Goal: Task Accomplishment & Management: Use online tool/utility

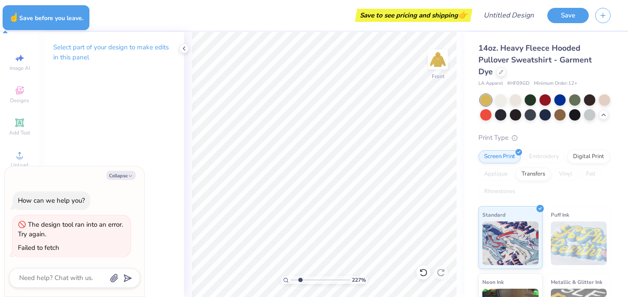
type textarea "x"
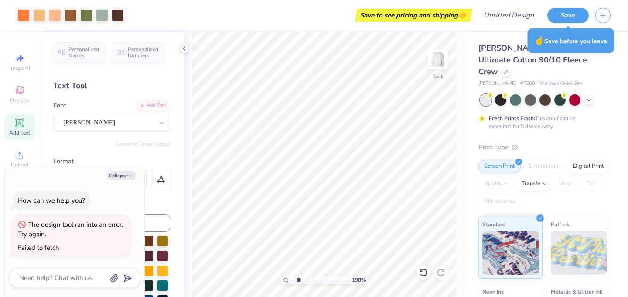
type textarea "x"
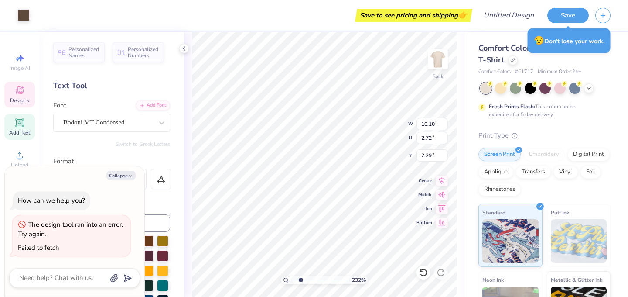
type textarea "x"
type input "2.26"
type textarea "x"
type input "2.41"
type textarea "x"
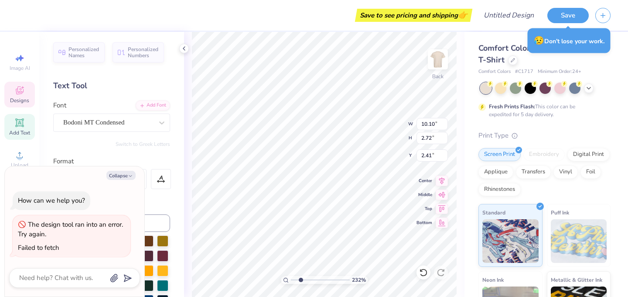
type textarea "PHI RHO"
type textarea "x"
type textarea "PHI RHO"
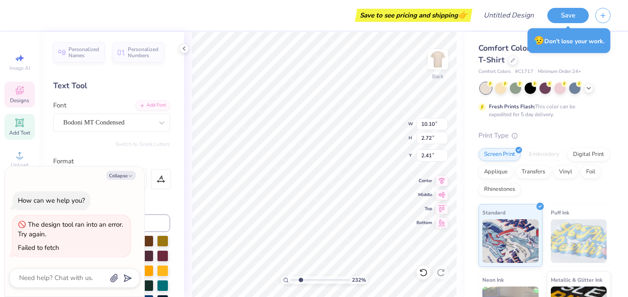
type textarea "x"
type textarea "PHI RHO"
type textarea "x"
type input "10.10"
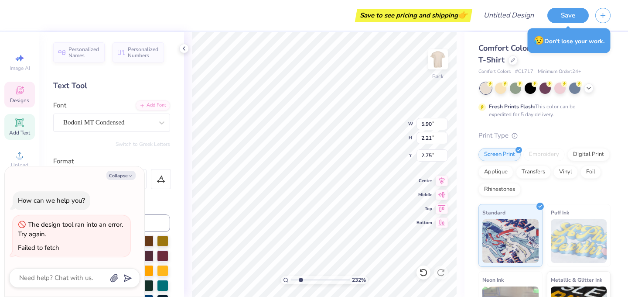
type input "4.96"
type input "4.36"
type textarea "x"
type input "10.54"
type input "5.18"
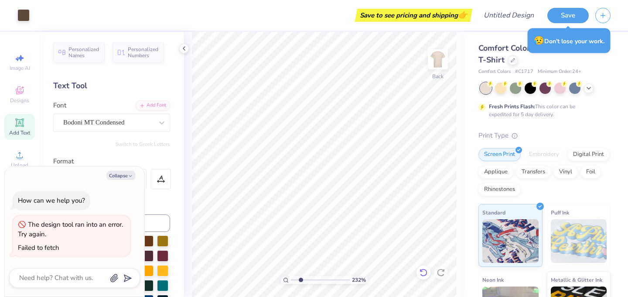
click at [422, 275] on icon at bounding box center [423, 272] width 7 height 8
type textarea "x"
type input "9.43"
type input "4.15"
type input "4.40"
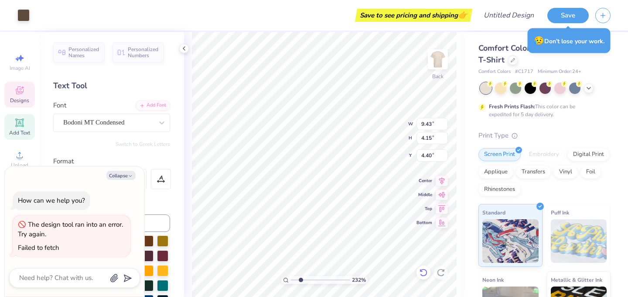
type textarea "x"
type input "5.90"
type input "2.21"
type input "2.69"
type textarea "x"
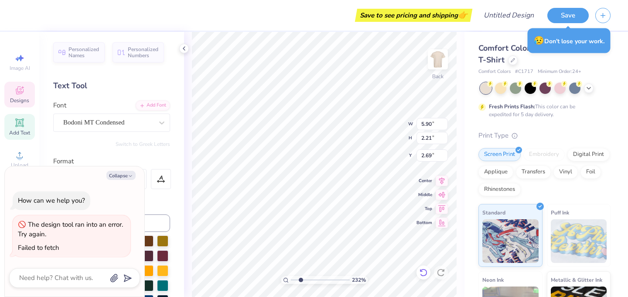
type input "1.26"
type textarea "x"
type input "7.56"
type input "3.82"
type textarea "x"
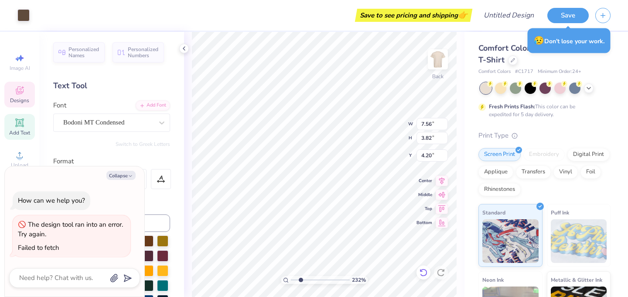
type input "5.90"
type input "2.21"
type input "1.26"
type textarea "x"
type input "2.87"
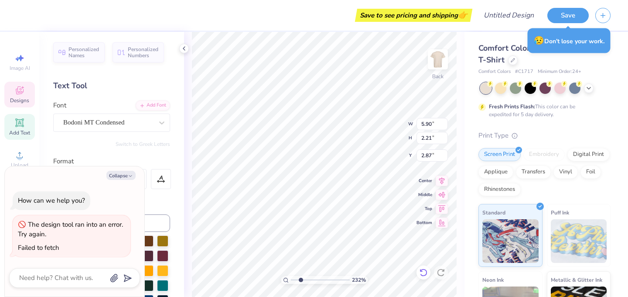
type textarea "x"
type input "3.00"
click at [397, 123] on div "232 % Back W 5.90 H 2.21 Y 3.00 Center Middle Top Bottom" at bounding box center [324, 164] width 281 height 265
type textarea "x"
type input "2.87"
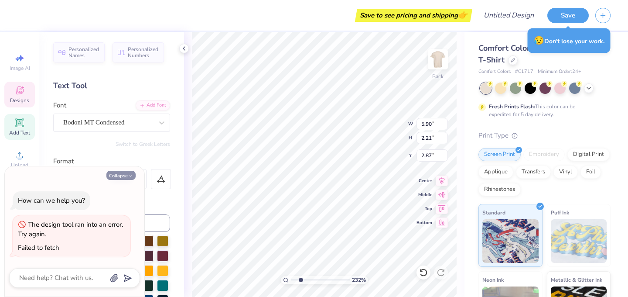
click at [119, 176] on button "Collapse" at bounding box center [120, 175] width 29 height 9
type textarea "x"
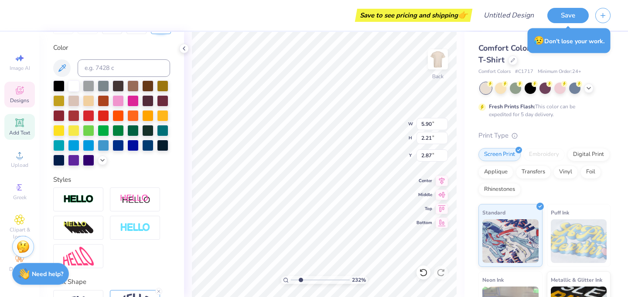
scroll to position [210, 0]
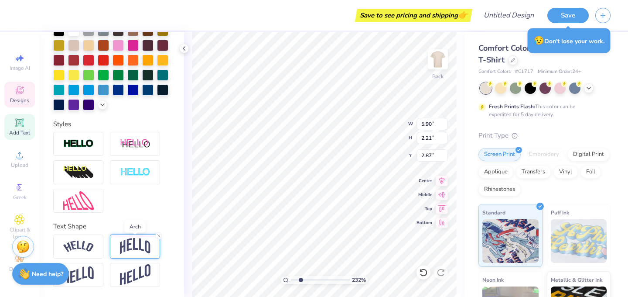
click at [128, 250] on img at bounding box center [135, 246] width 31 height 17
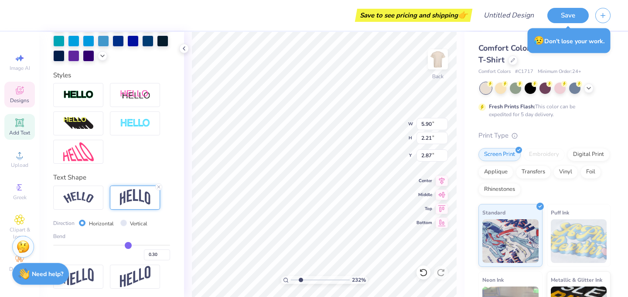
scroll to position [261, 0]
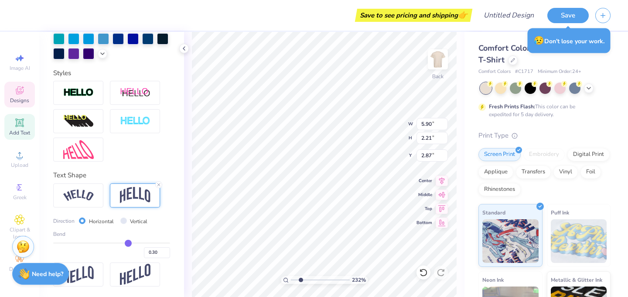
type input "0.29"
type input "0.28"
type input "0.27"
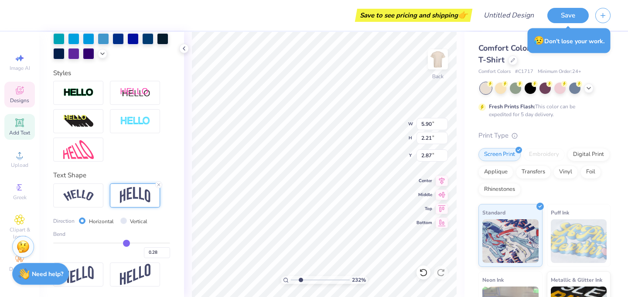
type input "0.27"
type input "0.25"
type input "0.24"
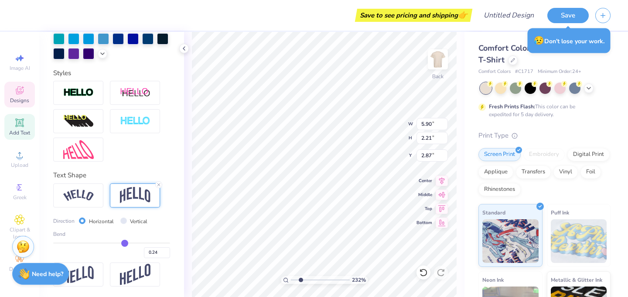
type input "0.23"
type input "0.22"
type input "0.21"
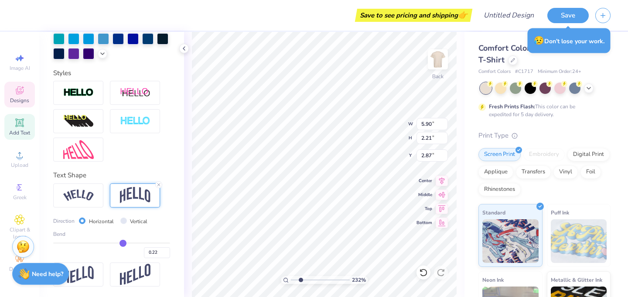
type input "0.21"
type input "0.2"
type input "0.20"
type input "0.19"
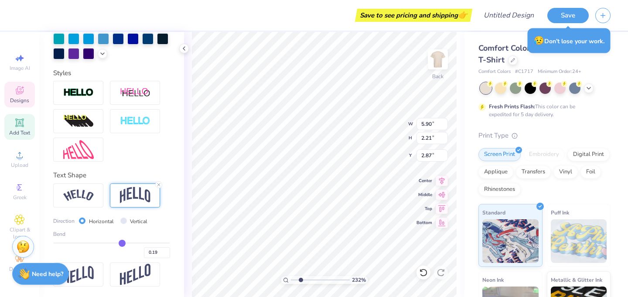
type input "0.18"
type input "0.17"
type input "0.16"
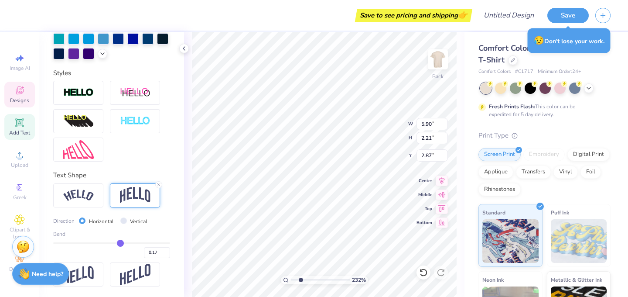
type input "0.16"
type input "0.15"
type input "0.14"
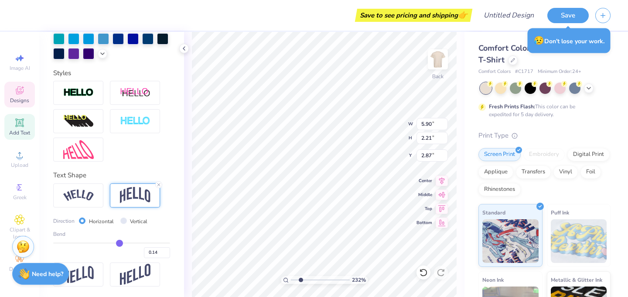
type input "0.13"
type input "0.12"
type input "0.11"
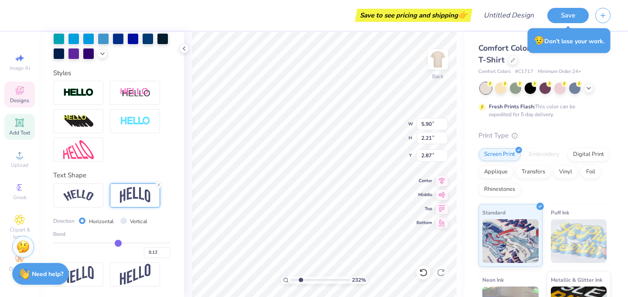
type input "0.11"
type input "0.1"
type input "0.10"
type input "0.09"
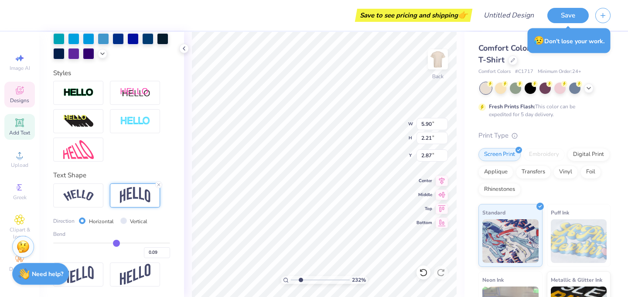
type input "0.08"
type input "0.07"
type input "0.06"
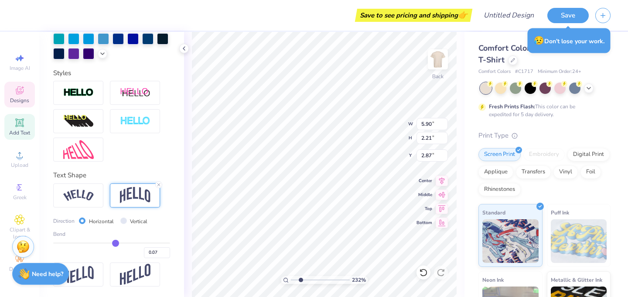
type input "0.06"
type input "0.05"
type input "0.04"
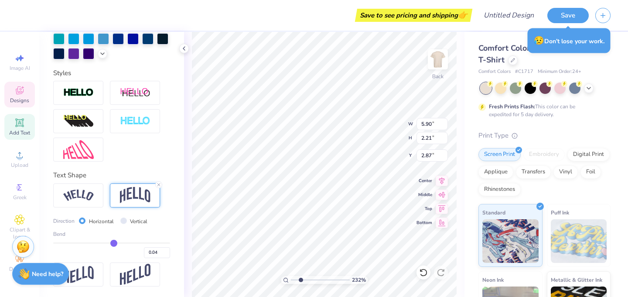
type input "0.03"
type input "0.02"
type input "0.01"
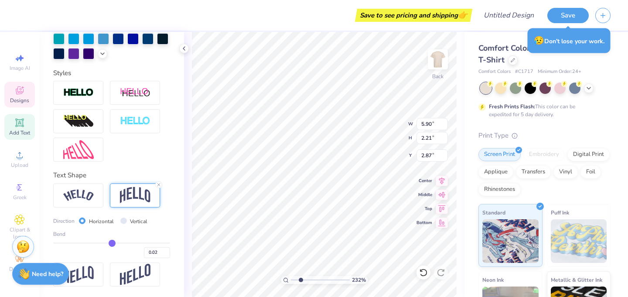
type input "0.01"
type input "0"
type input "0.00"
type input "-0.02"
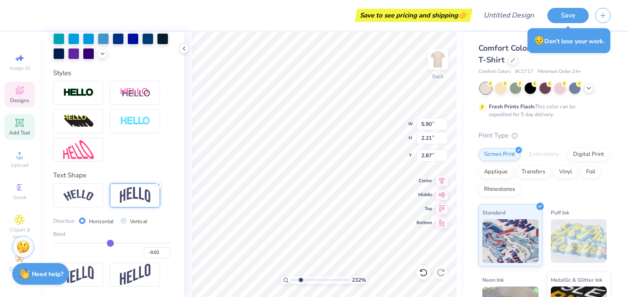
type input "-0.03"
type input "-0.04"
type input "-0.05"
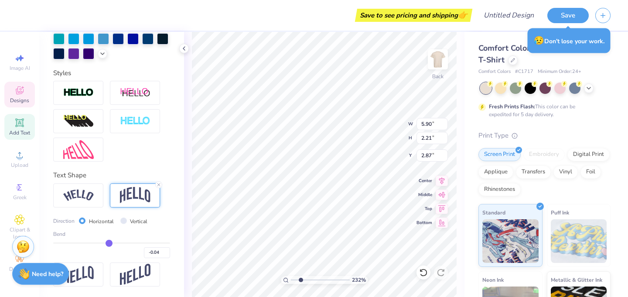
type input "-0.05"
type input "-0.06"
type input "-0.07"
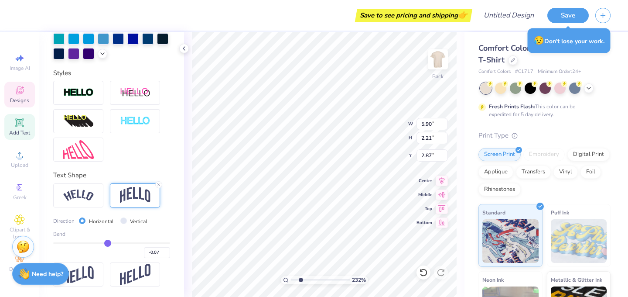
type input "-0.08"
drag, startPoint x: 127, startPoint y: 243, endPoint x: 107, endPoint y: 245, distance: 20.6
type input "-0.08"
click at [107, 243] on input "range" at bounding box center [111, 242] width 117 height 1
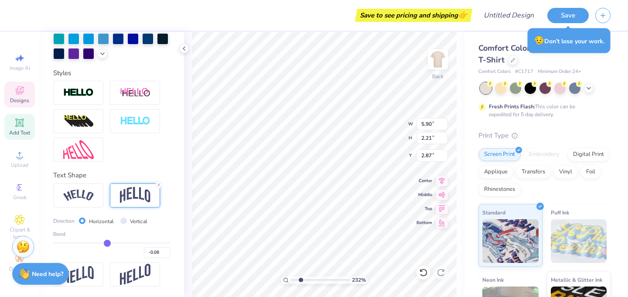
type input "1.70"
type input "3.47"
type input "-0.07"
type input "-0.06"
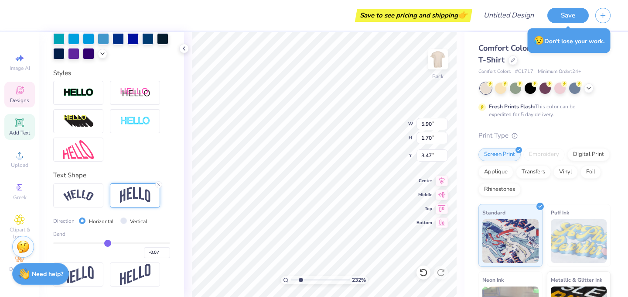
type input "-0.06"
type input "-0.05"
type input "-0.04"
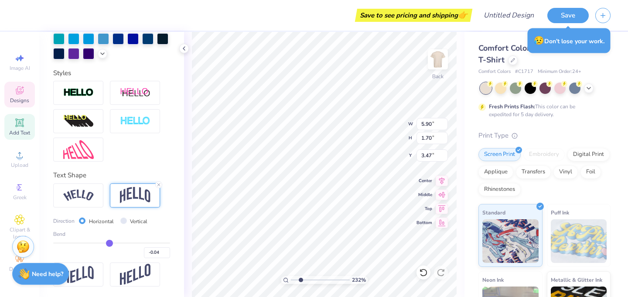
type input "-0.03"
type input "-0.02"
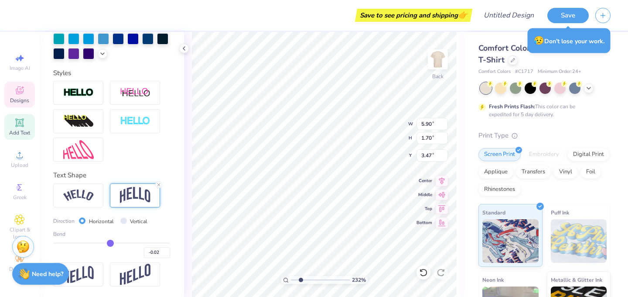
click at [110, 243] on input "range" at bounding box center [111, 242] width 117 height 1
type input "1.59"
type input "3.53"
type input "-0.03"
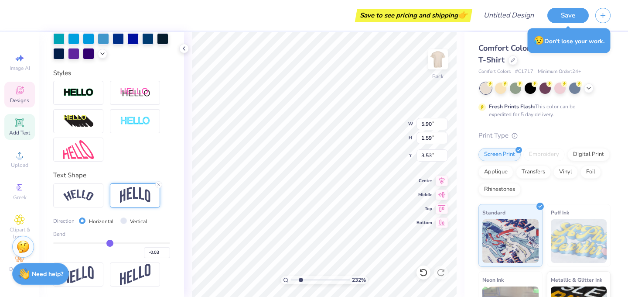
type input "0"
type input "0.00"
type input "0.02"
type input "0.04"
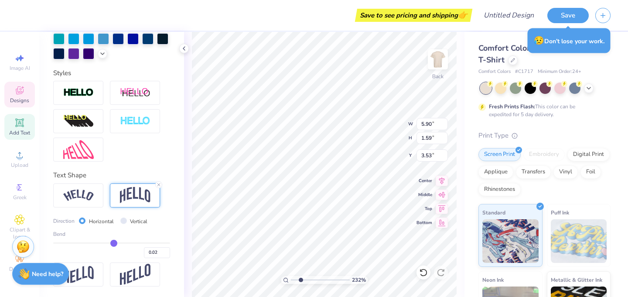
type input "0.04"
type input "0.1"
type input "0.10"
type input "0.13"
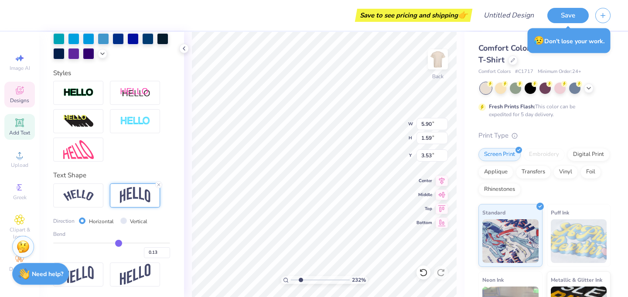
type input "0.15"
type input "0.16"
type input "0.17"
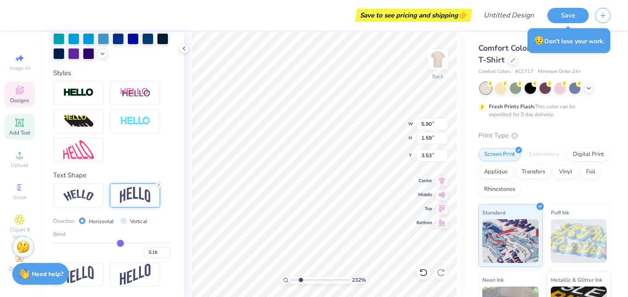
type input "0.17"
type input "0.18"
type input "0.19"
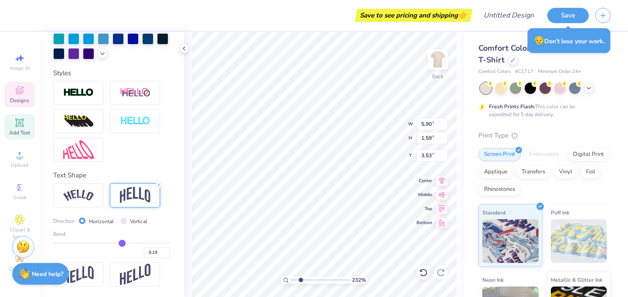
type input "0.18"
drag, startPoint x: 110, startPoint y: 245, endPoint x: 120, endPoint y: 246, distance: 10.9
click at [121, 243] on input "range" at bounding box center [111, 242] width 117 height 1
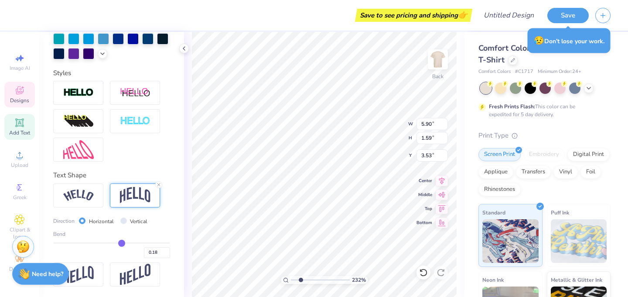
type input "1.93"
type input "3.15"
click at [429, 139] on input "1.93" at bounding box center [432, 138] width 31 height 12
click at [431, 139] on input "1.93" at bounding box center [432, 138] width 31 height 12
type input "1"
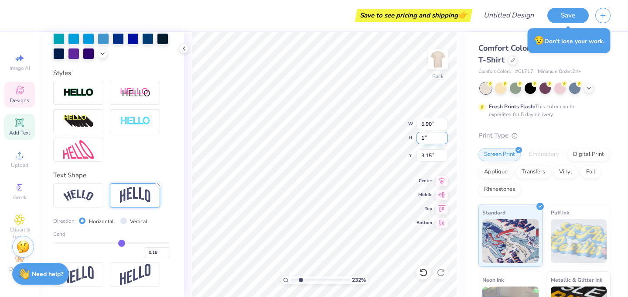
type input "3.06"
type input "1.00"
type input "3.61"
type input "3.32"
type input "4.74"
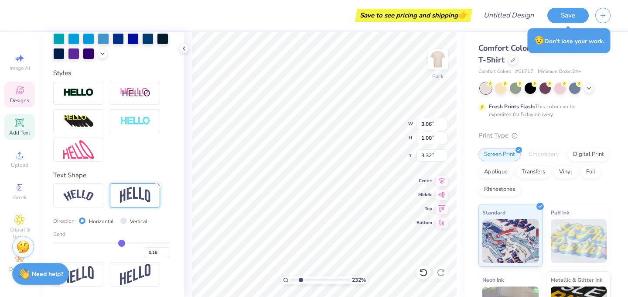
type input "1.55"
type input "3.20"
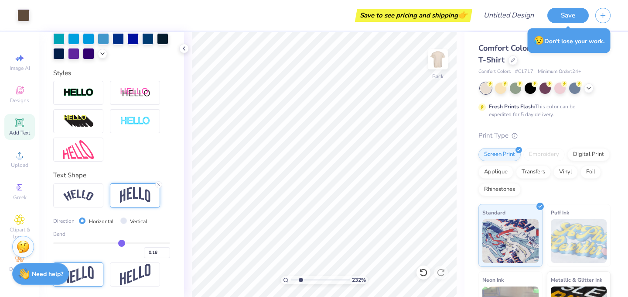
click at [86, 276] on img at bounding box center [78, 274] width 31 height 17
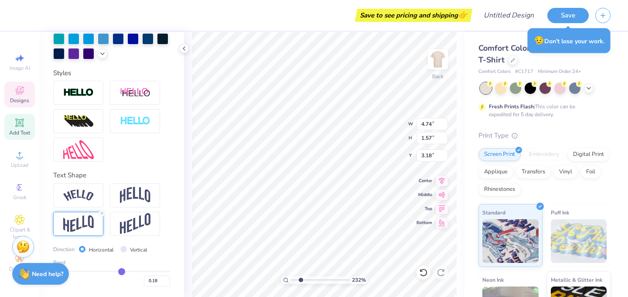
type input "3.18"
click at [123, 250] on input "Vertical" at bounding box center [123, 249] width 7 height 7
radio input "true"
type input "5.24"
type input "1.25"
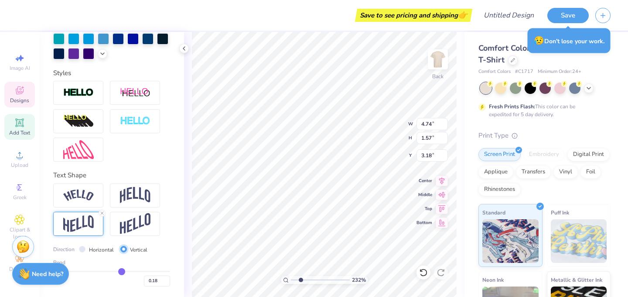
type input "3.42"
click at [79, 250] on input "Horizontal" at bounding box center [82, 249] width 7 height 7
radio input "true"
type input "4.74"
type input "1.57"
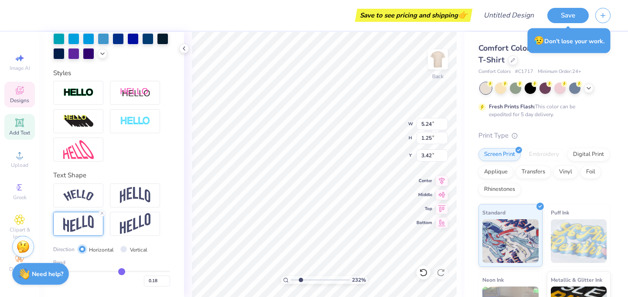
type input "3.18"
type input "0.17"
type input "0.14"
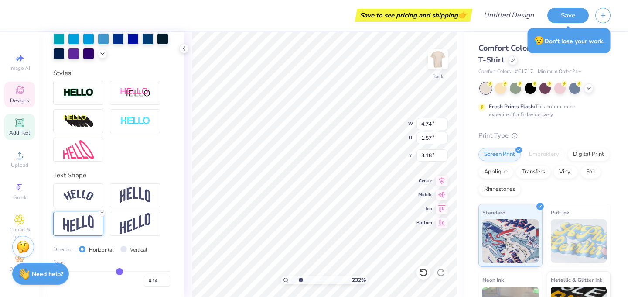
type input "0.09"
type input "0.02"
type input "-0.04"
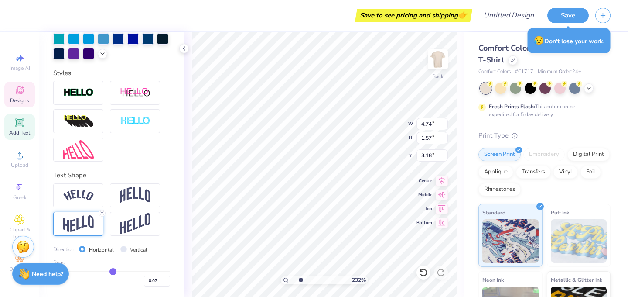
type input "-0.04"
type input "-0.08"
type input "-0.12"
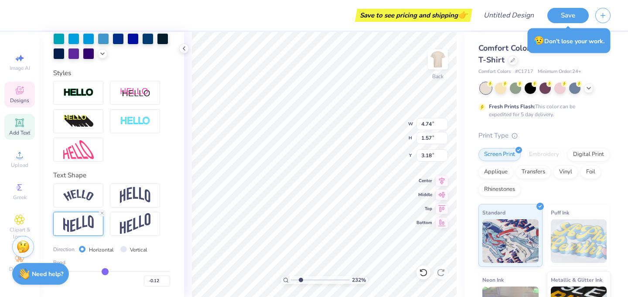
type input "-0.15"
type input "-0.17"
type input "-0.18"
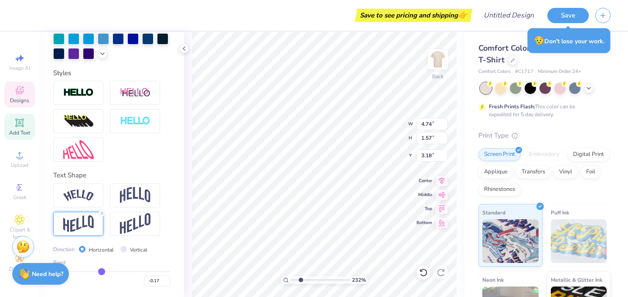
type input "-0.18"
type input "-0.21"
type input "-0.23"
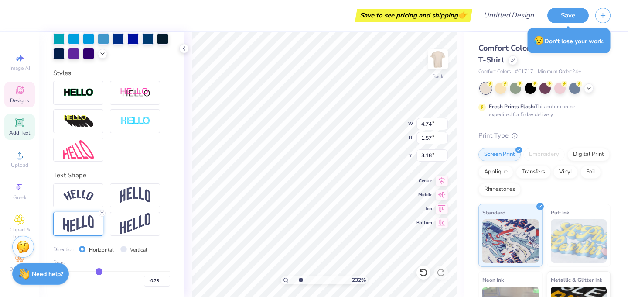
type input "-0.25"
drag, startPoint x: 121, startPoint y: 272, endPoint x: 86, endPoint y: 271, distance: 35.4
click at [86, 271] on input "range" at bounding box center [111, 271] width 117 height 1
drag, startPoint x: 86, startPoint y: 271, endPoint x: 97, endPoint y: 272, distance: 11.4
click at [98, 272] on input "range" at bounding box center [111, 271] width 117 height 1
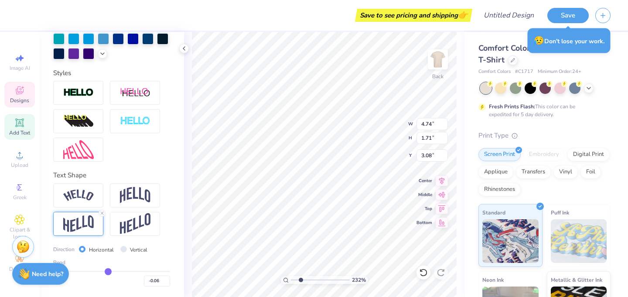
drag, startPoint x: 97, startPoint y: 272, endPoint x: 108, endPoint y: 273, distance: 10.9
click at [108, 272] on input "range" at bounding box center [111, 271] width 117 height 1
drag, startPoint x: 109, startPoint y: 273, endPoint x: 118, endPoint y: 273, distance: 9.2
click at [119, 272] on input "range" at bounding box center [111, 271] width 117 height 1
click at [391, 122] on div "232 % Back W 4.74 4.74 " H 1.50 1.50 " Y 3.26 3.26 " Center Middle Top Bottom" at bounding box center [324, 164] width 281 height 265
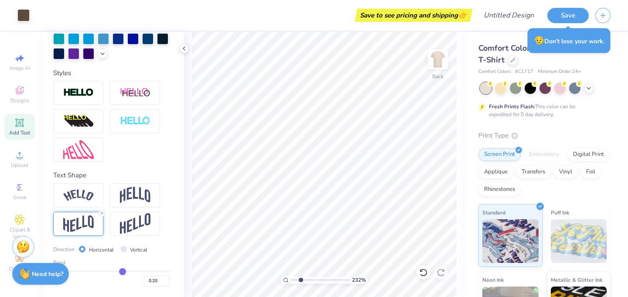
click at [123, 271] on input "range" at bounding box center [111, 271] width 117 height 1
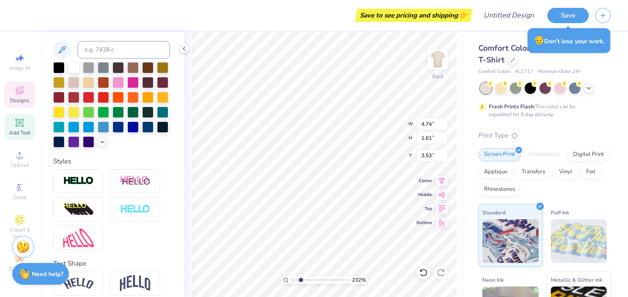
scroll to position [176, 0]
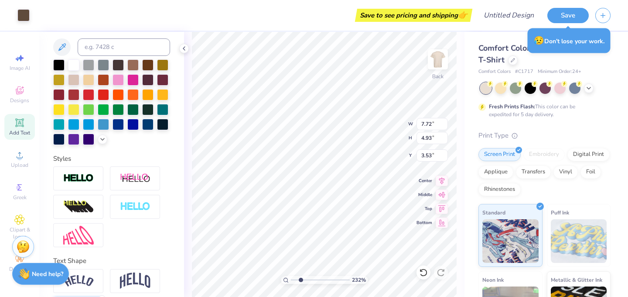
click at [358, 10] on div "Save to see pricing and shipping 👉" at bounding box center [413, 15] width 113 height 13
click at [421, 267] on div at bounding box center [424, 272] width 14 height 14
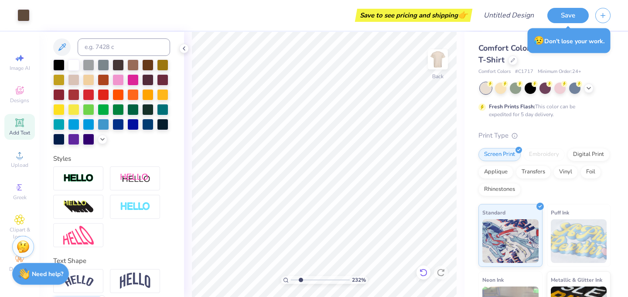
click at [421, 267] on div at bounding box center [424, 272] width 14 height 14
click at [424, 274] on icon at bounding box center [423, 272] width 9 height 9
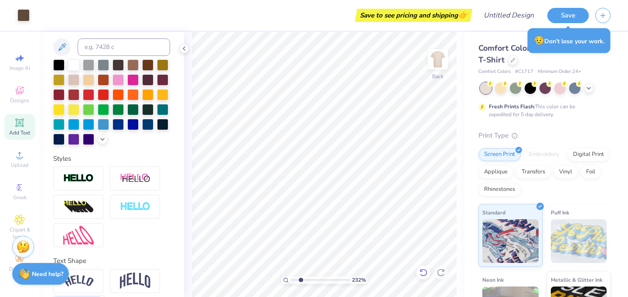
click at [424, 274] on icon at bounding box center [423, 272] width 9 height 9
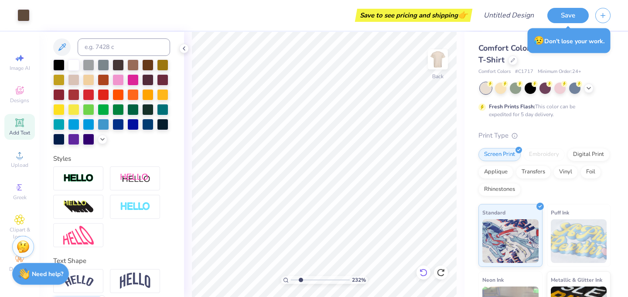
click at [424, 274] on icon at bounding box center [423, 272] width 9 height 9
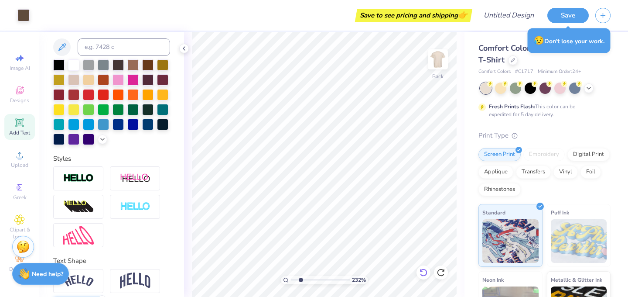
click at [424, 274] on icon at bounding box center [423, 272] width 9 height 9
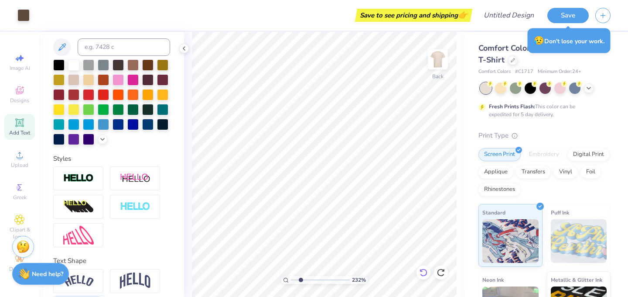
click at [424, 273] on icon at bounding box center [423, 272] width 9 height 9
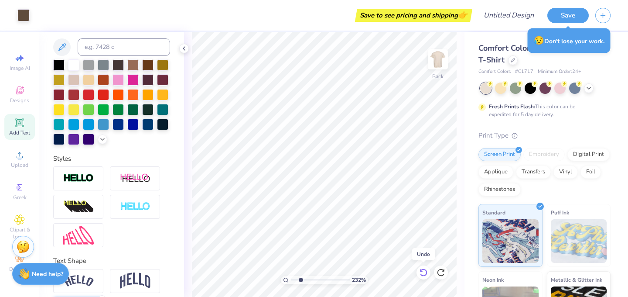
click at [424, 273] on icon at bounding box center [423, 272] width 9 height 9
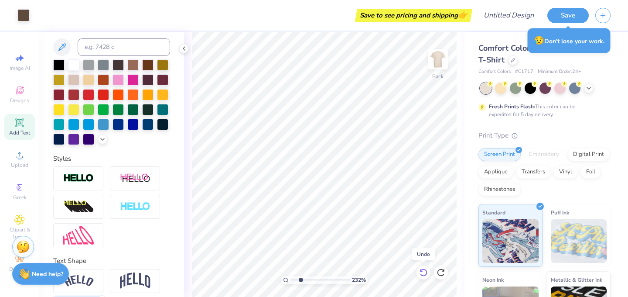
click at [424, 273] on icon at bounding box center [423, 272] width 9 height 9
